Goal: Task Accomplishment & Management: Use online tool/utility

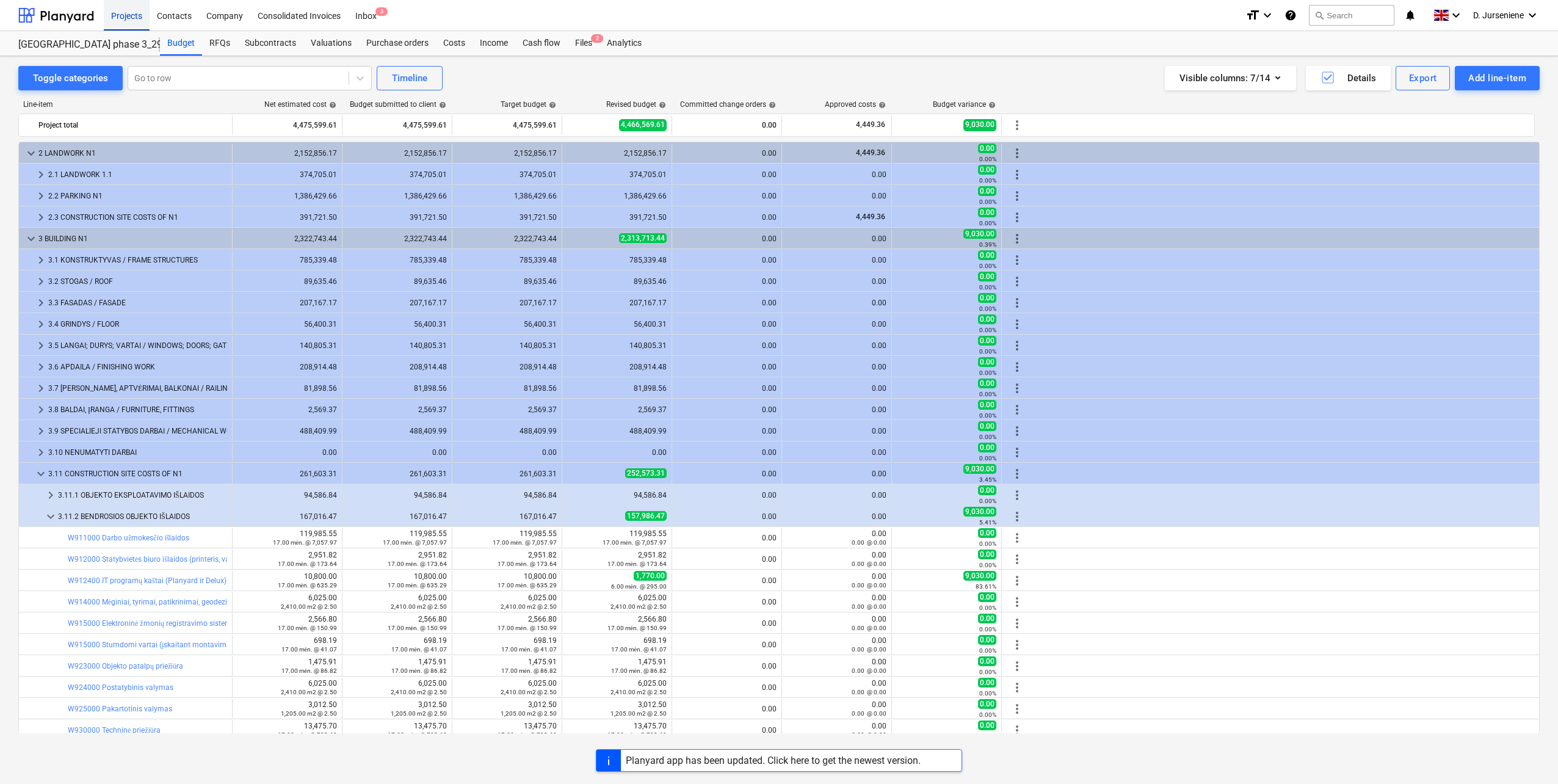
click at [116, 13] on div "Projects" at bounding box center [127, 15] width 46 height 31
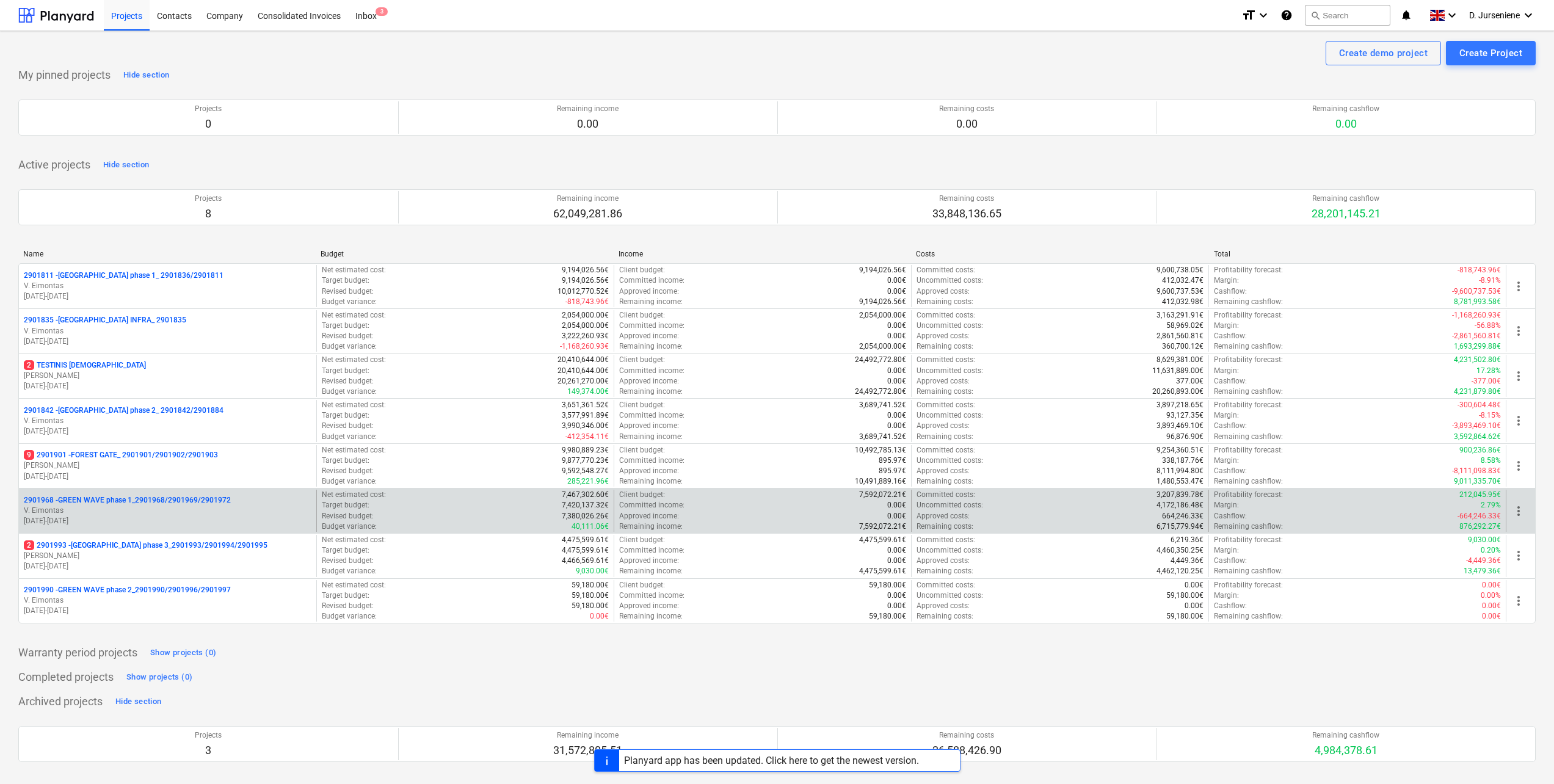
click at [128, 507] on p "V. Eimontas" at bounding box center [167, 510] width 287 height 10
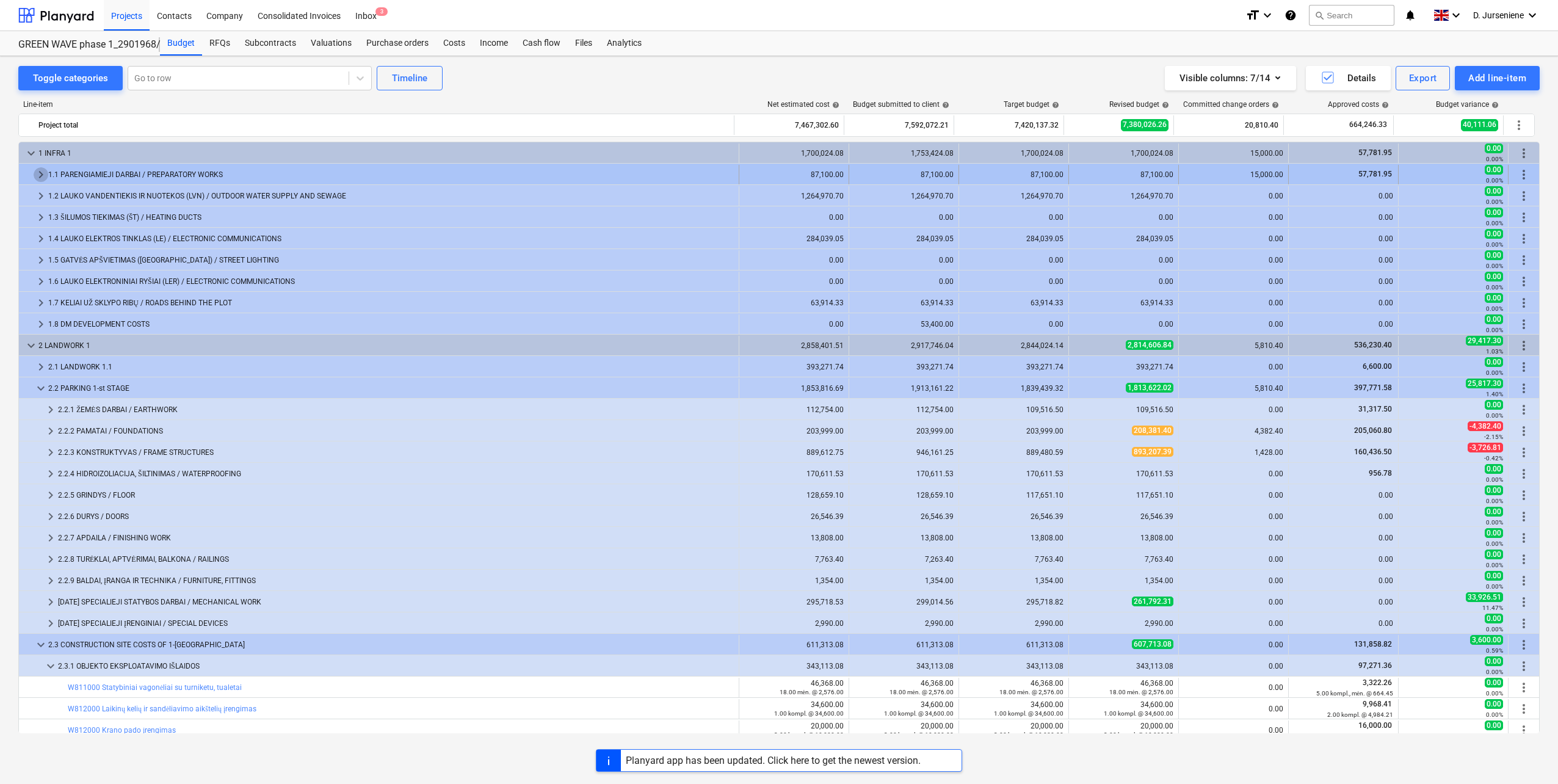
click at [40, 176] on span "keyboard_arrow_right" at bounding box center [41, 174] width 15 height 15
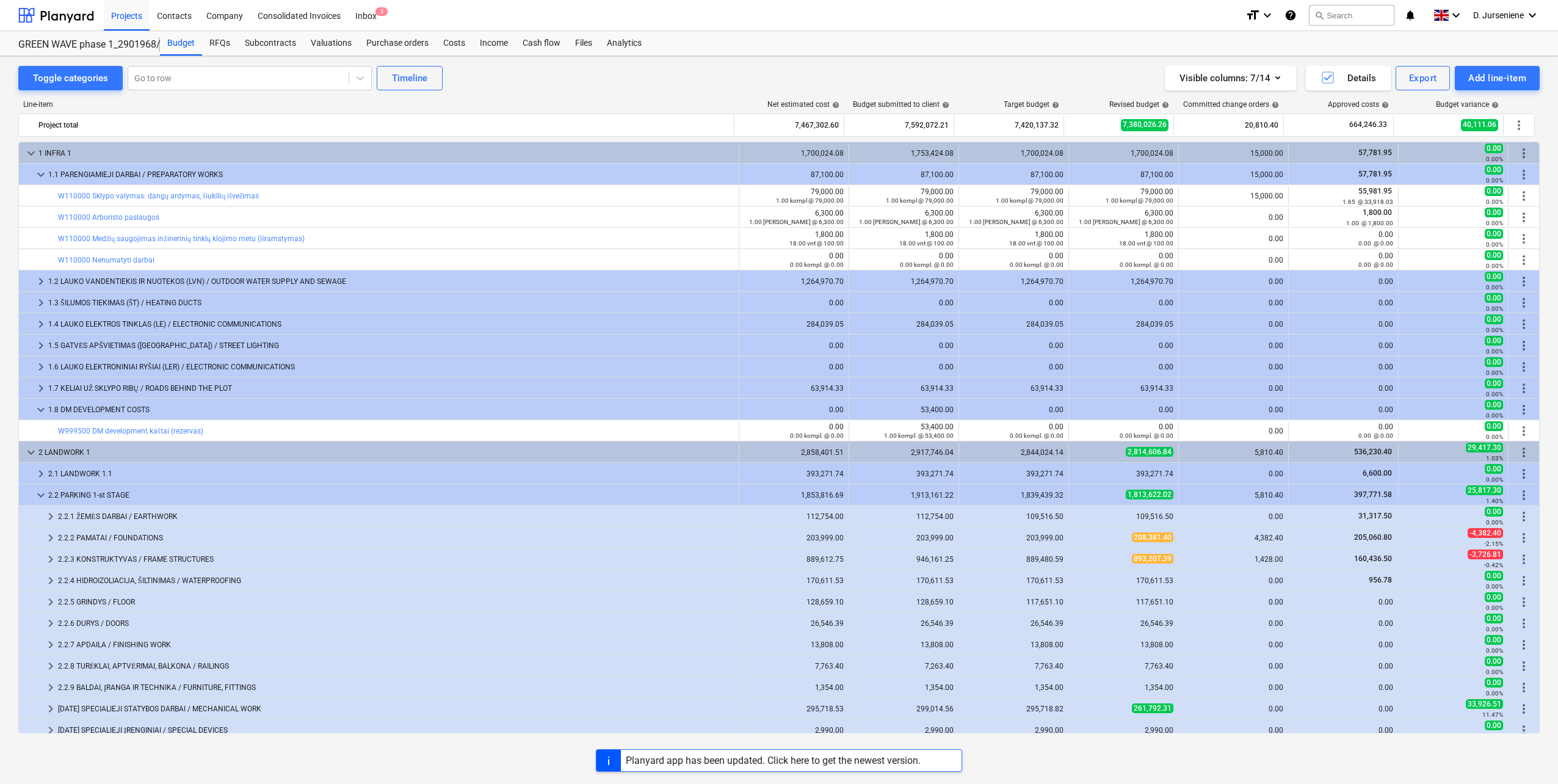
click at [643, 94] on div "Line-item Net estimated cost help Budget submitted to client help Target budget…" at bounding box center [779, 419] width 1521 height 657
click at [379, 13] on span "3" at bounding box center [382, 11] width 13 height 9
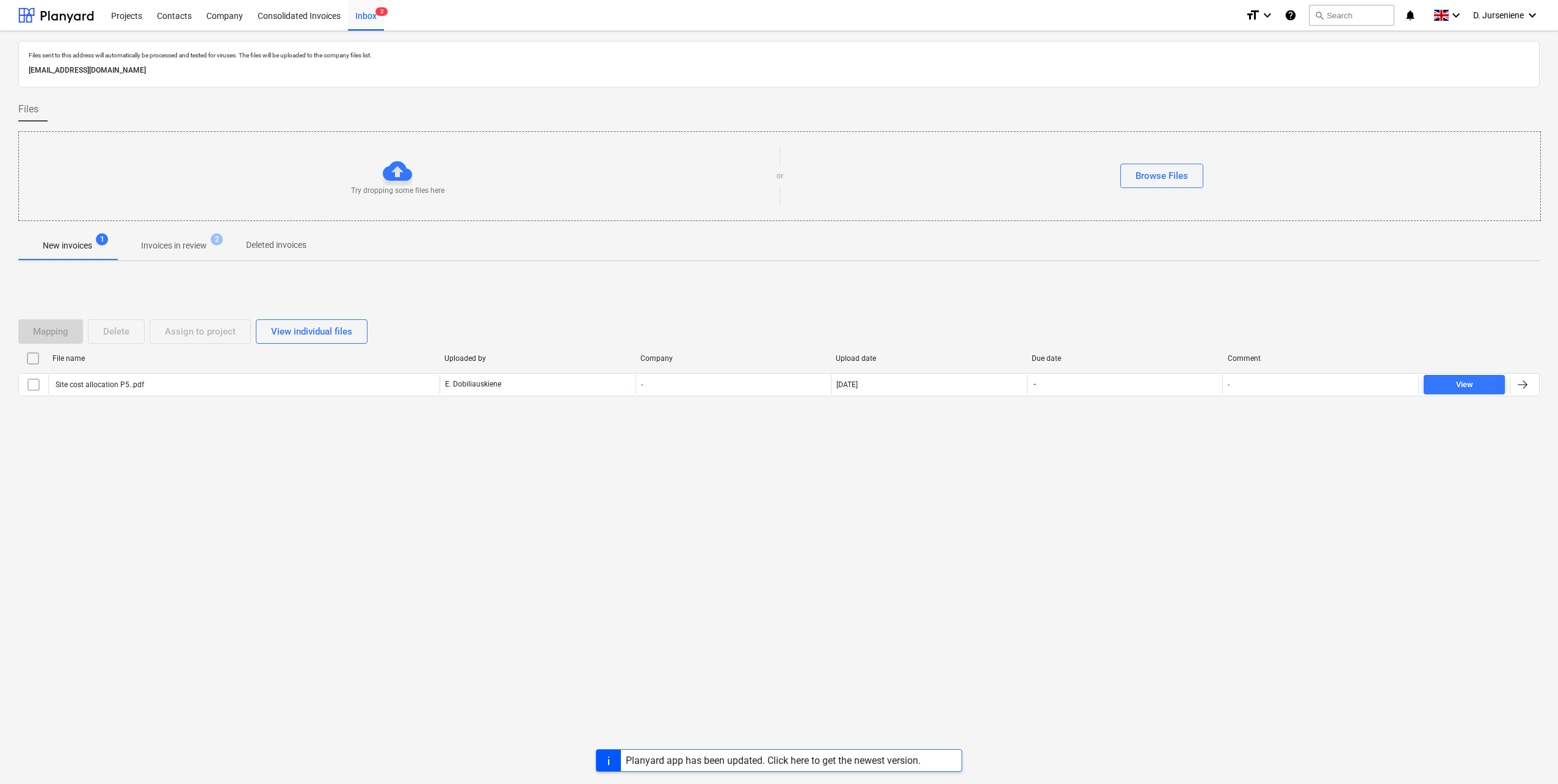
click at [151, 248] on p "Invoices in review" at bounding box center [174, 246] width 66 height 13
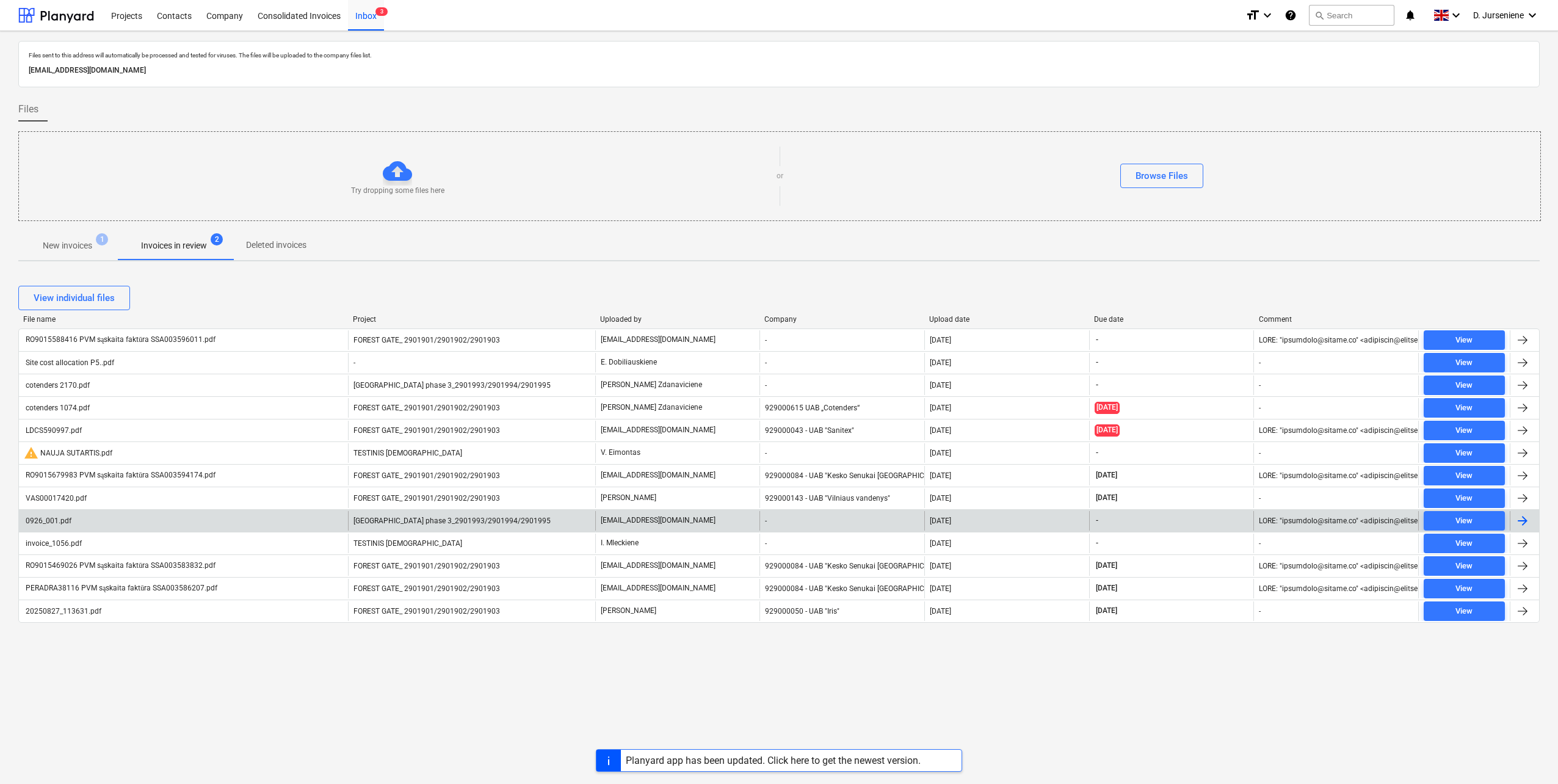
click at [1526, 521] on div at bounding box center [1523, 520] width 15 height 15
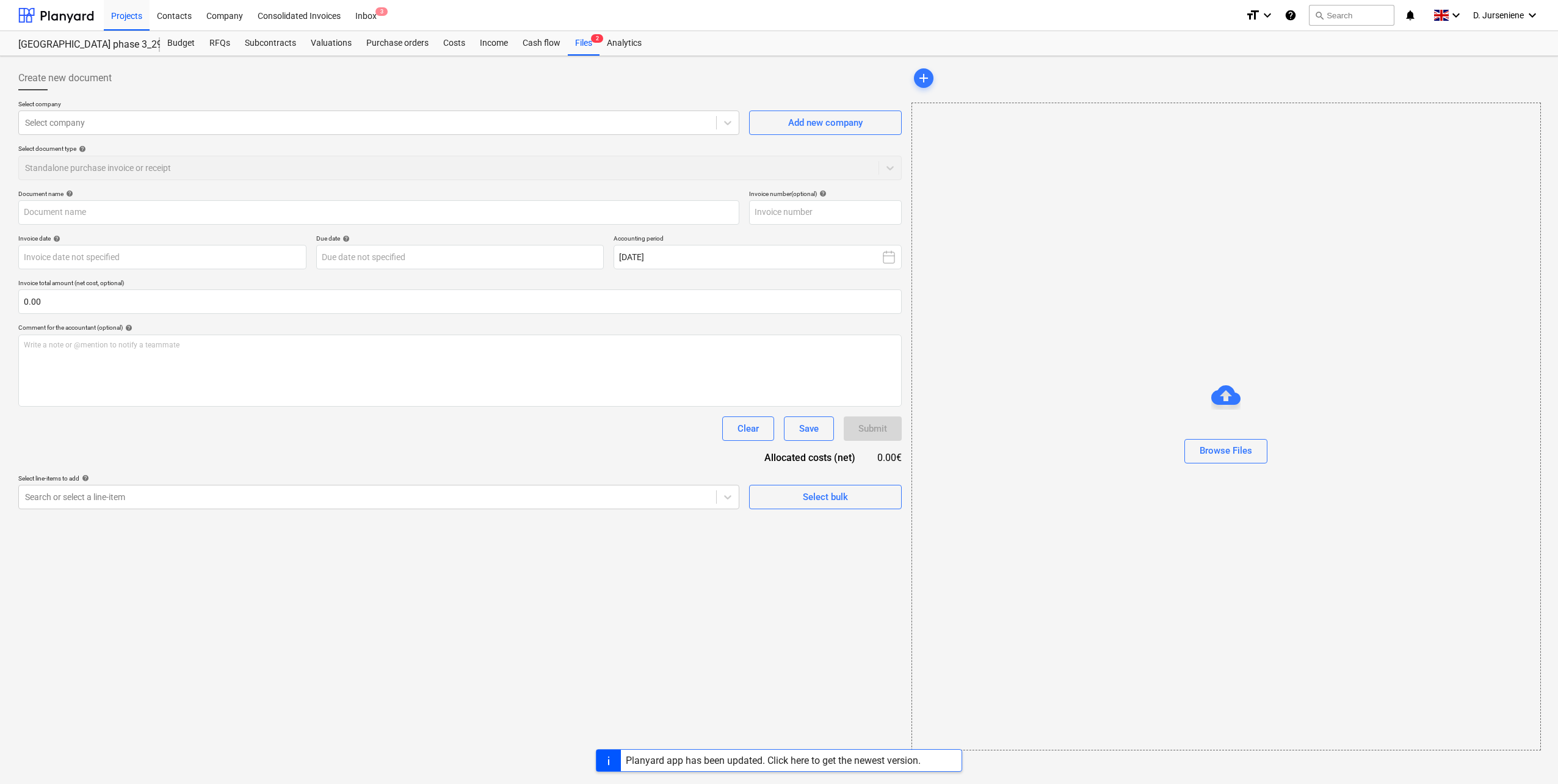
type input "0926_001.pdf"
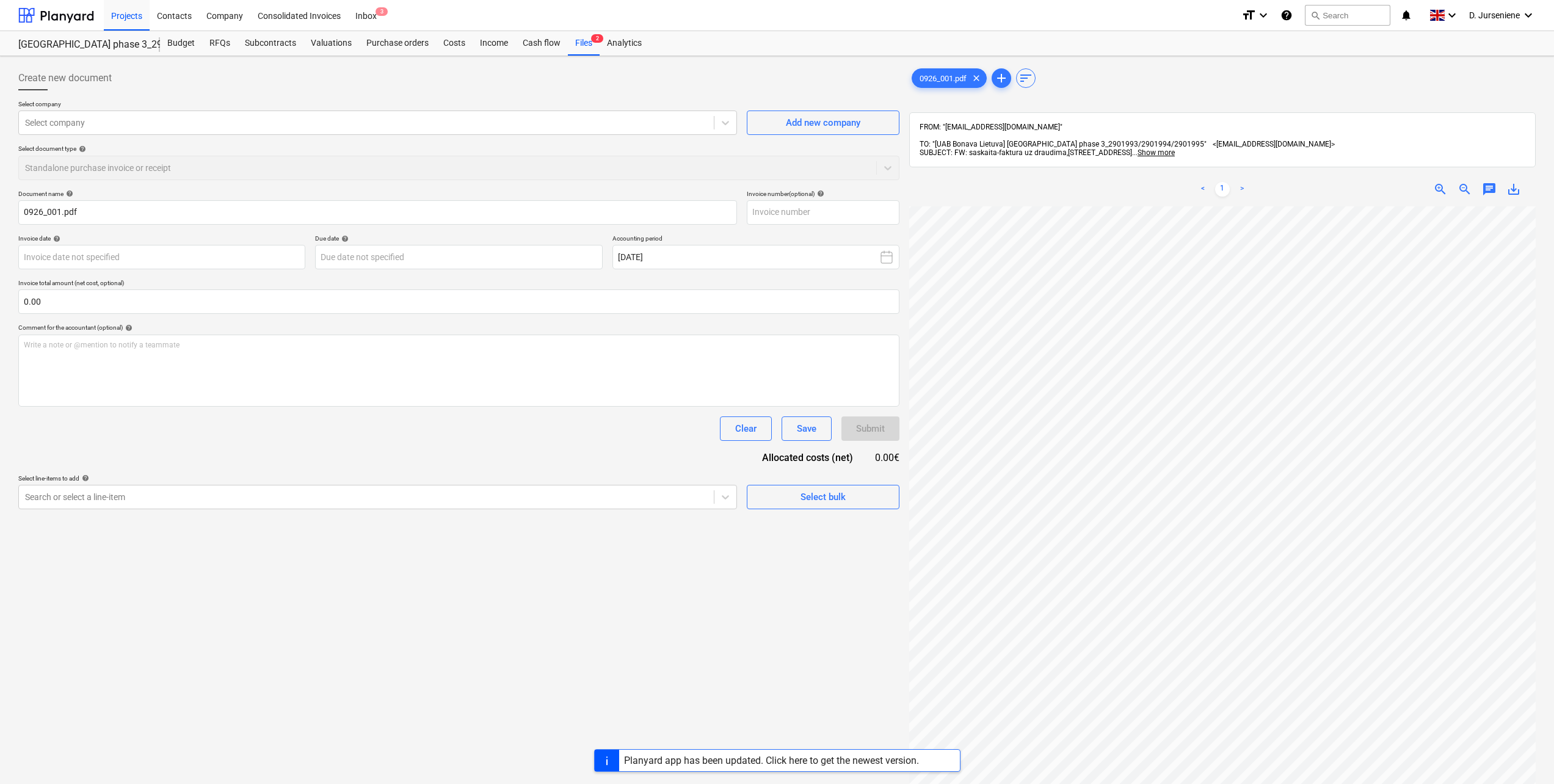
scroll to position [0, 27]
click at [40, 13] on div at bounding box center [56, 15] width 76 height 31
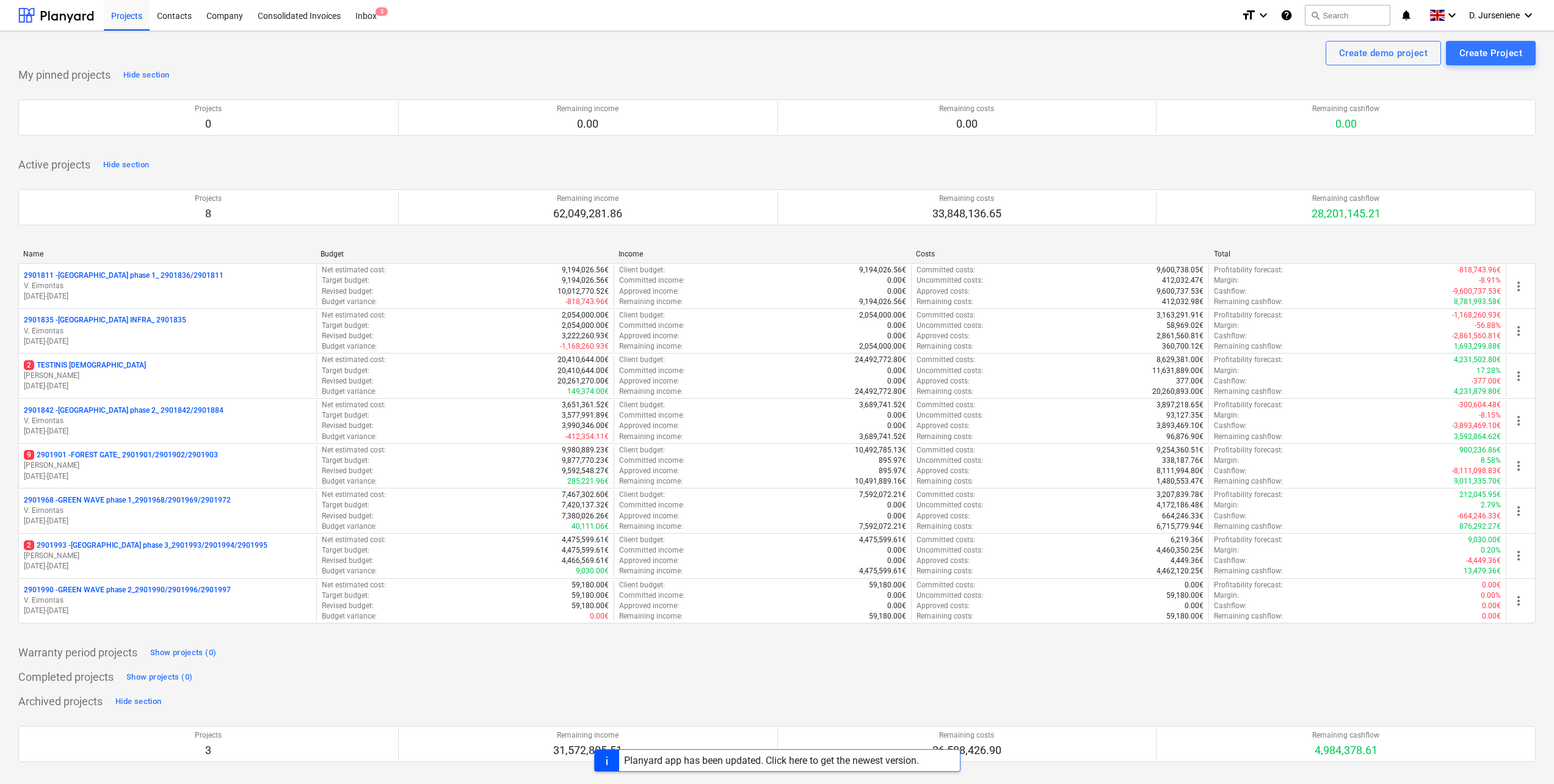
click at [839, 71] on div "My pinned projects Hide section Projects 0 Remaining income 0.00 Remaining cost…" at bounding box center [776, 107] width 1517 height 85
